Goal: Information Seeking & Learning: Check status

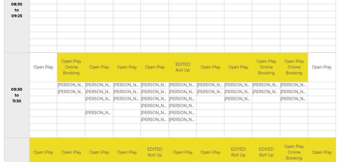
scroll to position [159, 0]
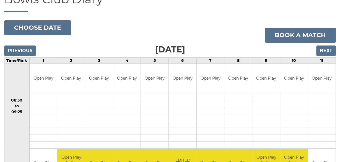
scroll to position [44, 0]
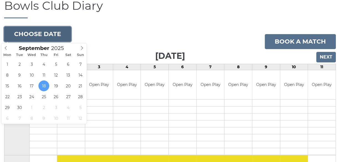
click at [39, 34] on button "Choose date" at bounding box center [37, 34] width 67 height 15
type input "2025-09-22"
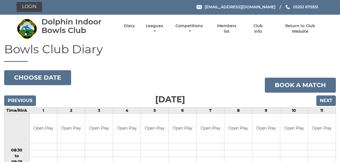
scroll to position [1, 0]
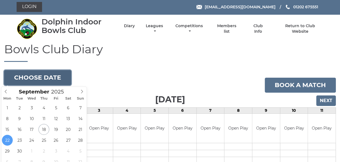
click at [43, 77] on button "Choose date" at bounding box center [37, 77] width 67 height 15
type input "2025-09-23"
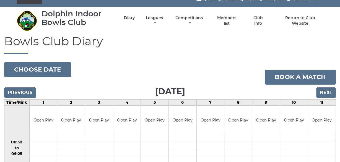
scroll to position [9, 0]
click at [23, 92] on input "Previous" at bounding box center [20, 92] width 32 height 11
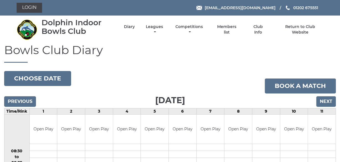
click at [114, 37] on div "Dolphin Indoor Bowls Club Diary Leagues Club leagues - Winter 2025/2026 Club le…" at bounding box center [170, 30] width 316 height 24
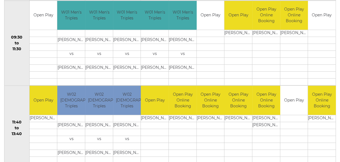
scroll to position [204, 0]
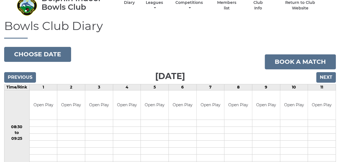
scroll to position [18, 0]
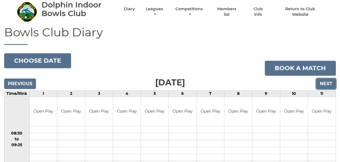
click at [327, 82] on input "Next" at bounding box center [326, 83] width 20 height 11
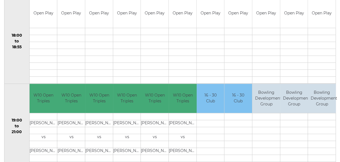
scroll to position [559, 0]
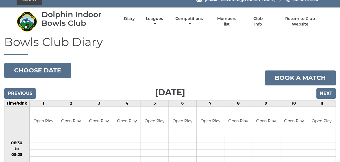
scroll to position [9, 0]
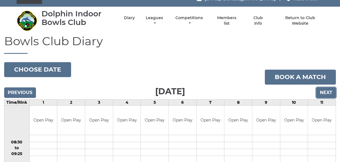
click at [326, 92] on input "Next" at bounding box center [326, 92] width 20 height 11
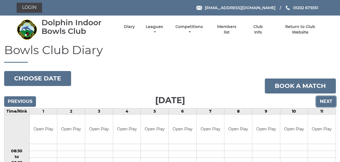
click at [329, 101] on input "Next" at bounding box center [326, 101] width 20 height 11
click at [326, 100] on input "Next" at bounding box center [326, 101] width 20 height 11
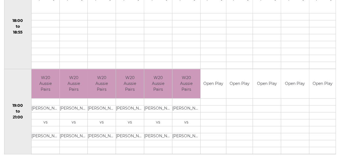
scroll to position [559, 0]
